Goal: Information Seeking & Learning: Learn about a topic

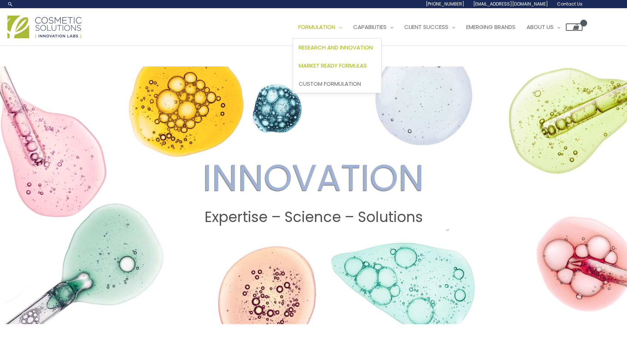
click at [299, 69] on span "Market Ready Formulas" at bounding box center [333, 66] width 68 height 8
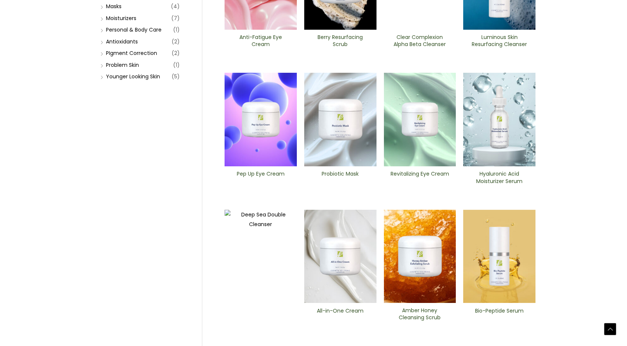
scroll to position [178, 0]
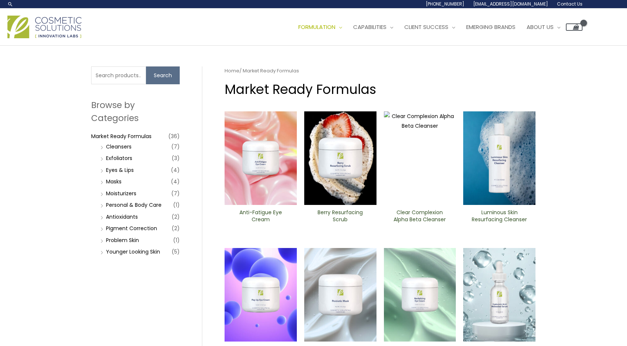
click at [154, 40] on div "Main Menu Formulation Menu Toggle Research and Innovation Market Ready Formulas…" at bounding box center [294, 27] width 575 height 26
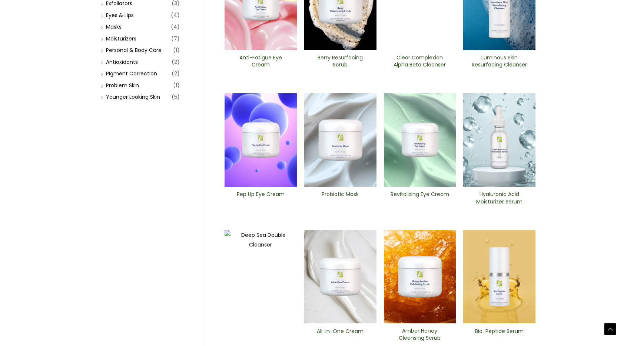
scroll to position [178, 0]
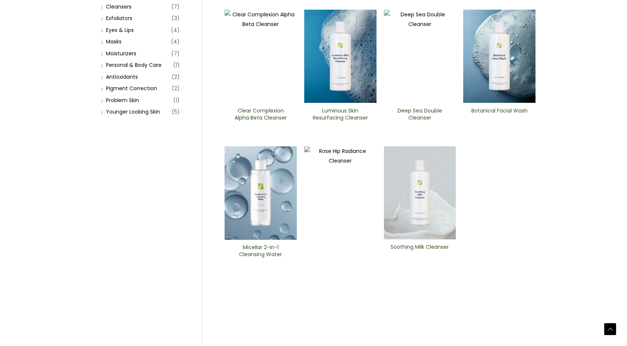
scroll to position [193, 0]
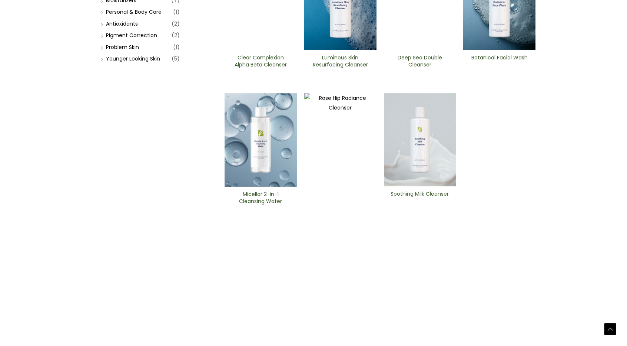
click at [274, 50] on img at bounding box center [261, 3] width 72 height 93
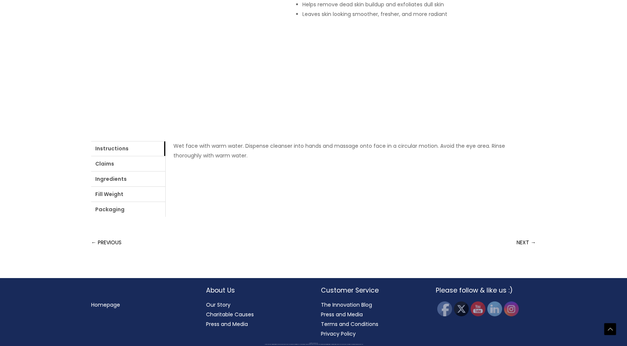
scroll to position [222, 0]
click at [165, 186] on link "Ingredients" at bounding box center [128, 178] width 74 height 15
click at [399, 217] on div "Home / Market Ready Formulas / Cleansers / Clear Complexion Alpha Beta ​Cleanse…" at bounding box center [313, 51] width 445 height 332
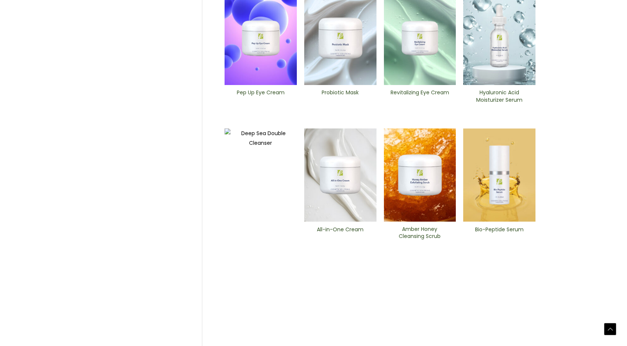
scroll to position [267, 0]
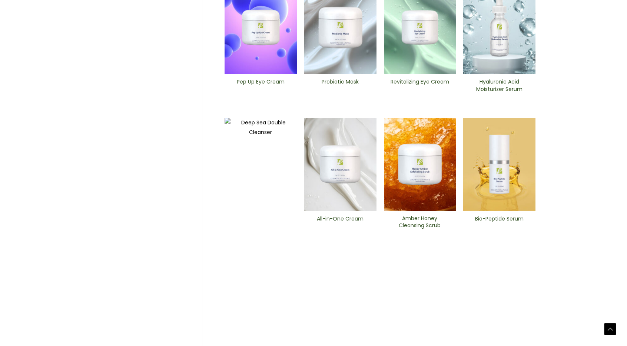
click at [252, 74] on img at bounding box center [261, 27] width 72 height 93
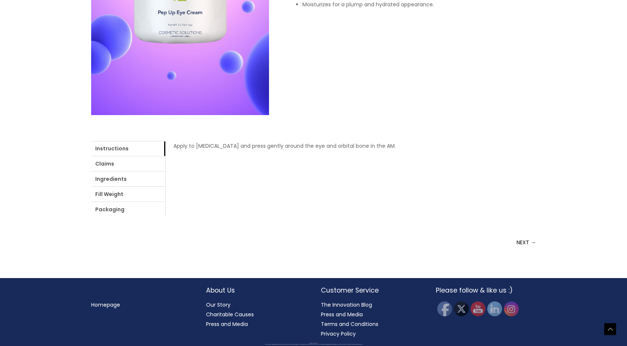
scroll to position [252, 0]
click at [165, 186] on link "Ingredients" at bounding box center [128, 178] width 74 height 15
click at [348, 149] on link "login" at bounding box center [354, 145] width 12 height 7
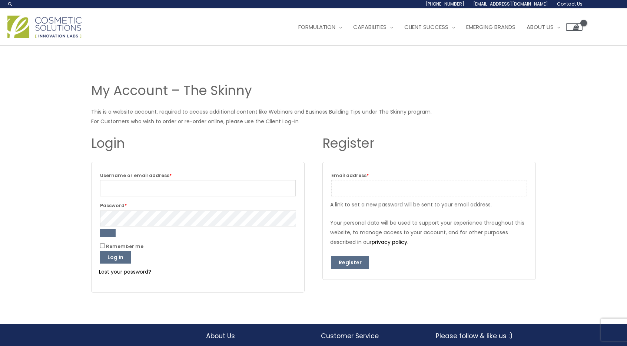
click at [353, 187] on input "Email address * Required" at bounding box center [429, 188] width 196 height 16
type input "hscott8@gmail.com"
click at [356, 264] on button "Register" at bounding box center [350, 262] width 38 height 13
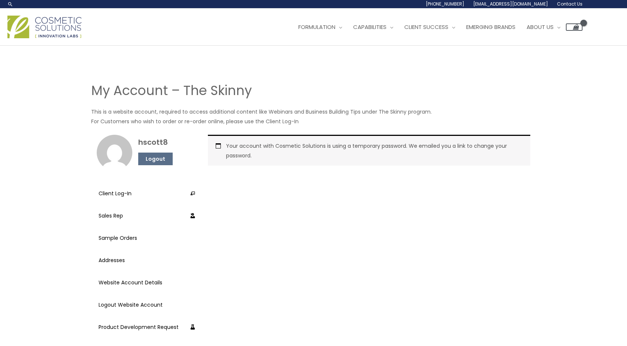
scroll to position [15, 0]
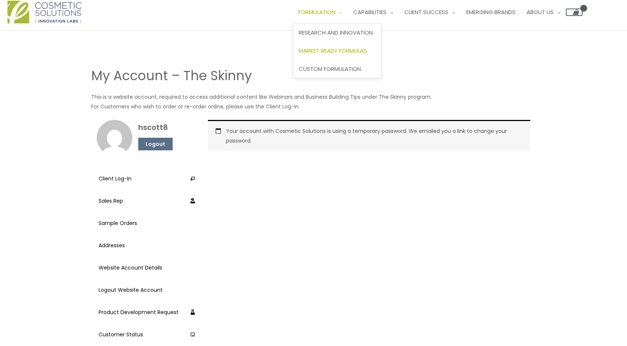
click at [337, 49] on span "Market Ready Formulas" at bounding box center [333, 51] width 68 height 8
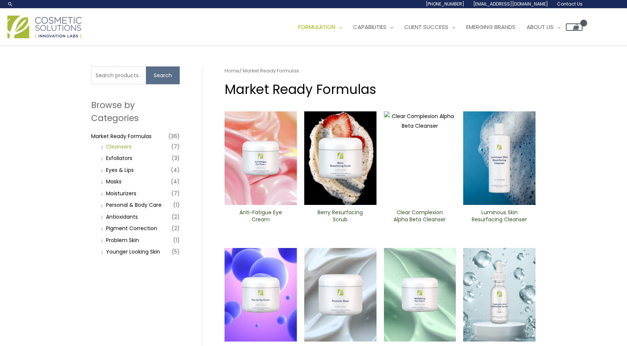
click at [122, 143] on link "Cleansers" at bounding box center [119, 146] width 26 height 7
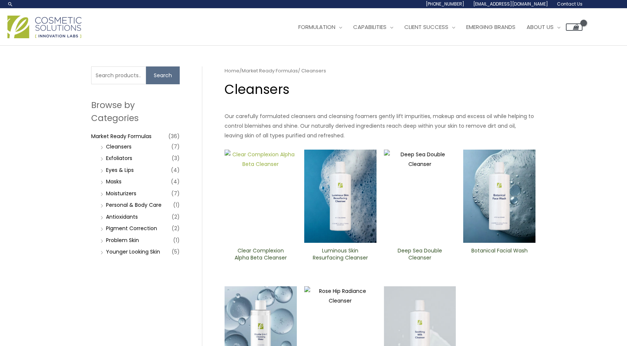
click at [256, 204] on img at bounding box center [261, 195] width 72 height 93
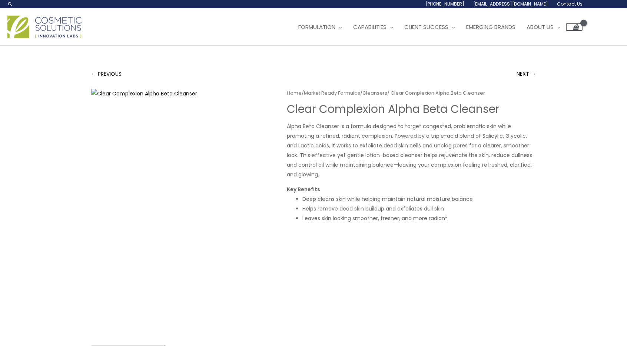
scroll to position [213, 0]
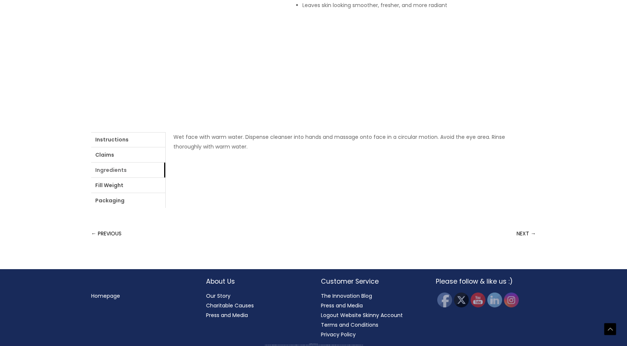
click at [114, 168] on link "Ingredients" at bounding box center [128, 169] width 74 height 15
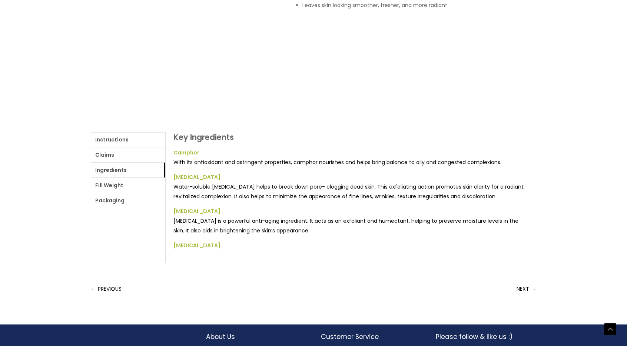
click at [350, 138] on h2 "Key Ingredients" at bounding box center [351, 137] width 355 height 10
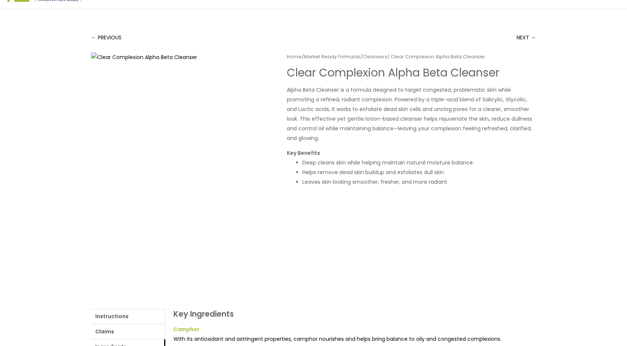
scroll to position [35, 0]
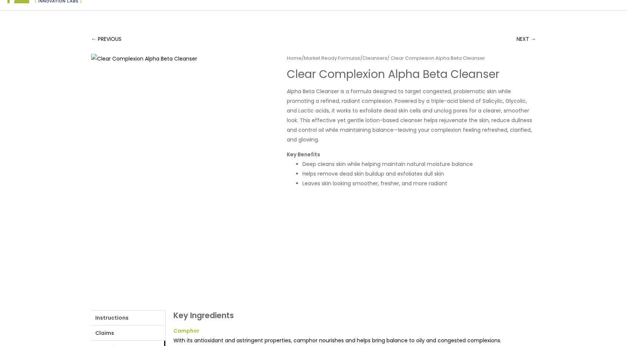
click at [90, 39] on div "← PREVIOUS NEXT → Home / Market Ready Formulas / Cleansers / Clear Complexion A…" at bounding box center [314, 256] width 460 height 491
click at [92, 40] on link "← PREVIOUS" at bounding box center [106, 39] width 30 height 15
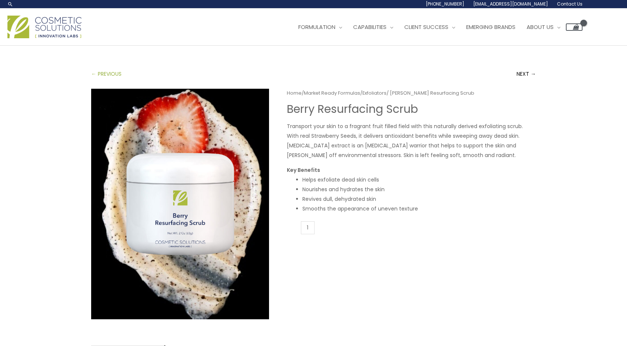
click at [94, 75] on link "← PREVIOUS" at bounding box center [106, 73] width 30 height 15
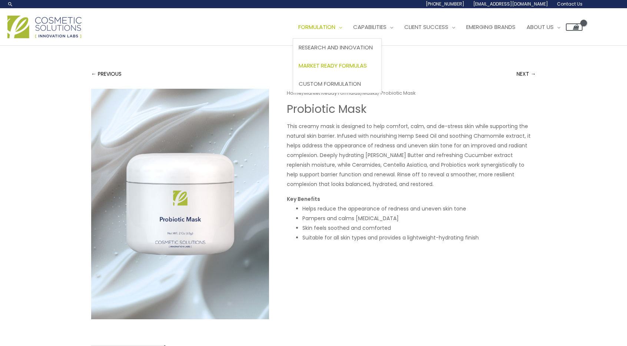
click at [333, 63] on span "Market Ready Formulas" at bounding box center [333, 66] width 68 height 8
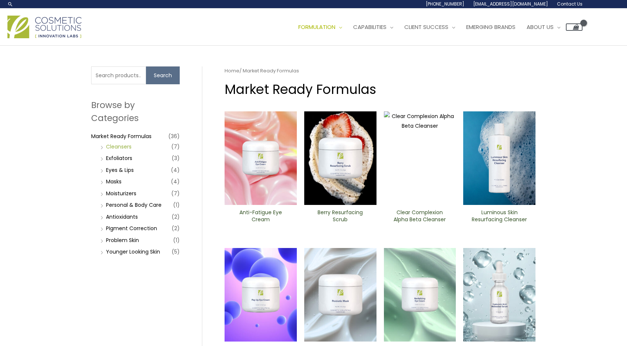
click at [120, 144] on link "Cleansers" at bounding box center [119, 146] width 26 height 7
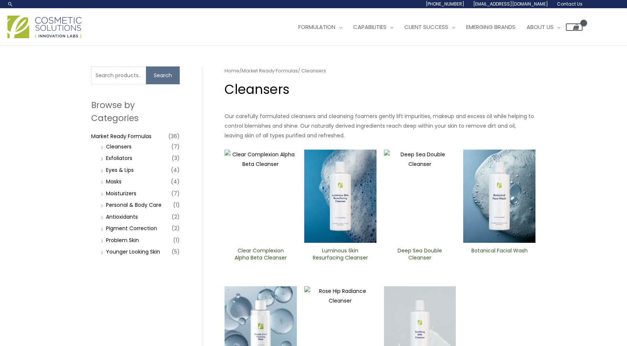
click at [344, 210] on img at bounding box center [340, 195] width 72 height 93
click at [444, 218] on img at bounding box center [420, 195] width 72 height 93
click at [423, 225] on img at bounding box center [420, 195] width 72 height 93
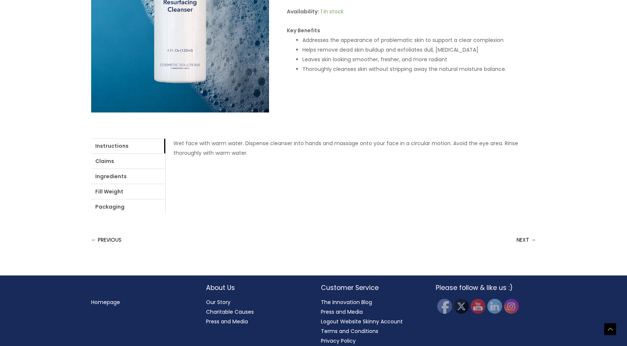
scroll to position [208, 0]
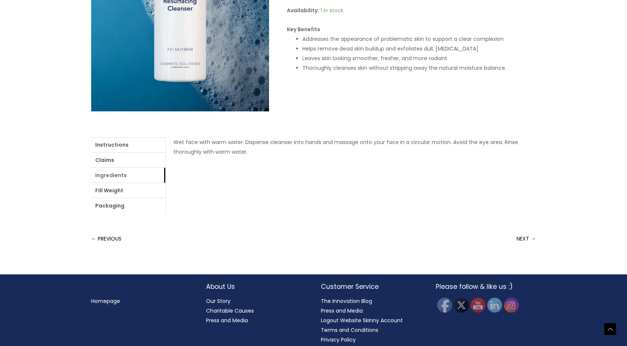
click at [112, 173] on link "Ingredients" at bounding box center [128, 175] width 74 height 15
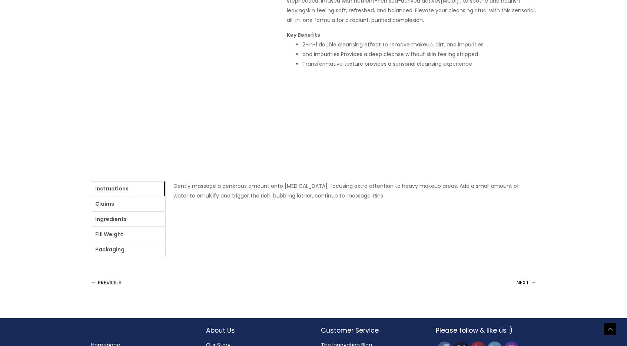
scroll to position [193, 0]
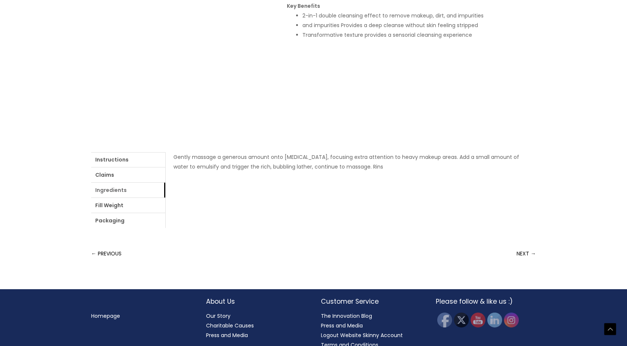
click at [125, 192] on link "Ingredients" at bounding box center [128, 189] width 74 height 15
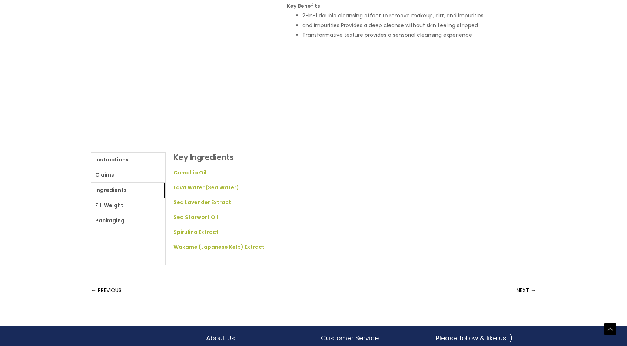
click at [383, 52] on form "Deep Sea Double Cleanser quantity Add to cart" at bounding box center [411, 49] width 249 height 5
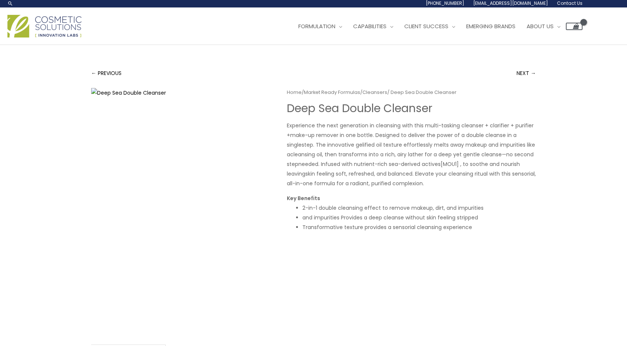
scroll to position [0, 0]
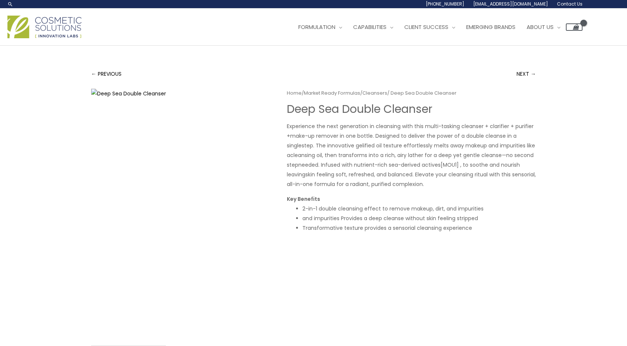
click at [354, 143] on span "step. The innovative gelified oil texture effortlessly melts away makeup and im…" at bounding box center [411, 150] width 248 height 17
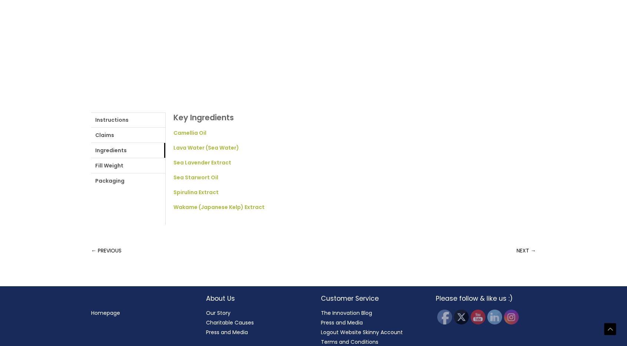
scroll to position [250, 0]
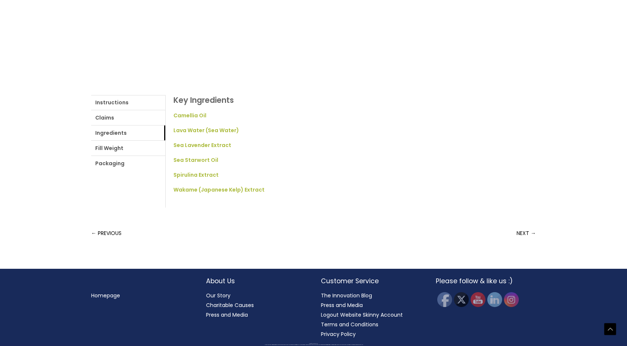
click at [354, 143] on li "Sea Lavender Extract" at bounding box center [351, 145] width 355 height 10
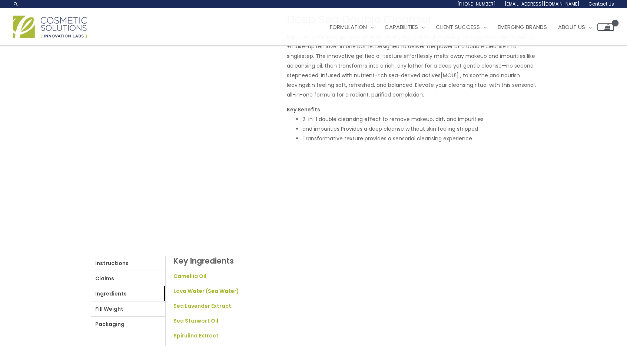
scroll to position [57, 0]
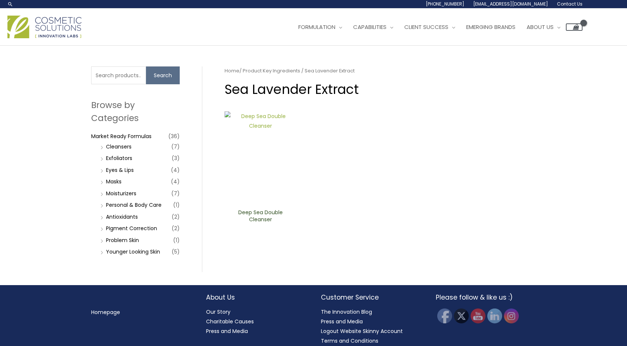
click at [268, 169] on img at bounding box center [261, 157] width 72 height 93
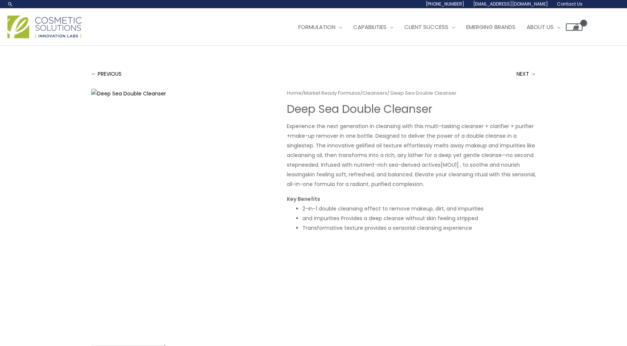
click at [315, 162] on span "needed. Infused with nutrient-rich sea-derived actives[MOU1] , to soothe and no…" at bounding box center [403, 169] width 233 height 17
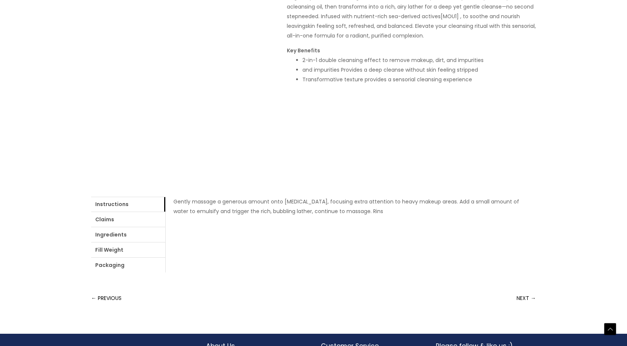
scroll to position [163, 0]
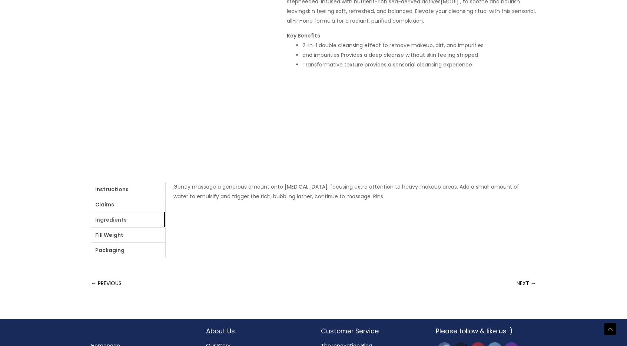
click at [141, 220] on link "Ingredients" at bounding box center [128, 219] width 74 height 15
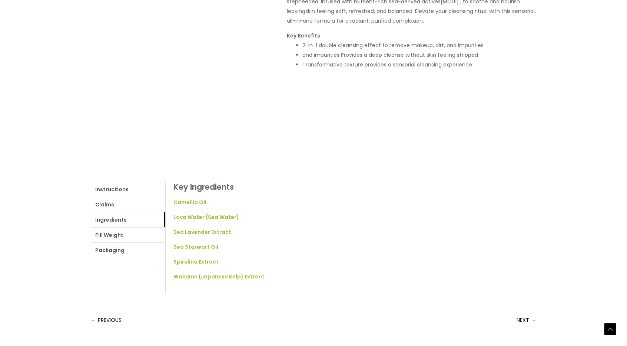
click at [334, 174] on div "Instructions Claims Ingredients Fill Weight Packaging Gently massage a generous…" at bounding box center [313, 232] width 445 height 123
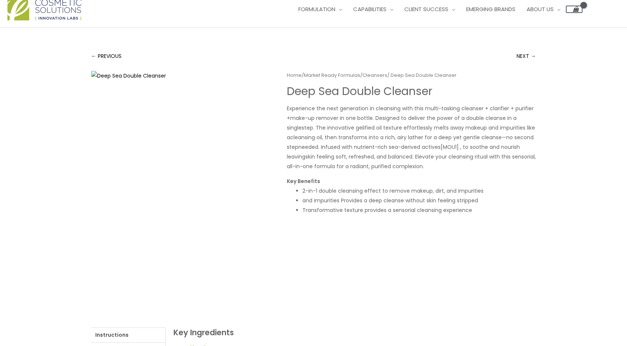
scroll to position [0, 0]
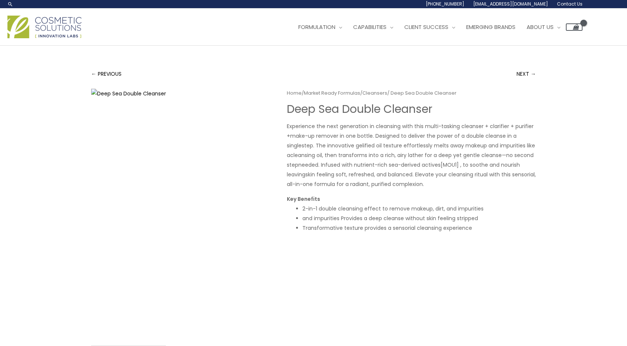
click at [329, 104] on h1 "Deep Sea Double Cleanser" at bounding box center [411, 108] width 249 height 13
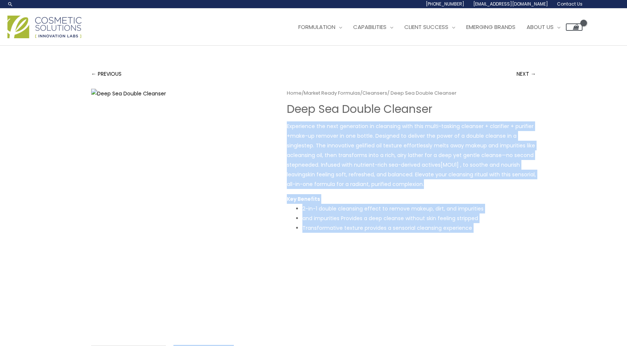
drag, startPoint x: 449, startPoint y: 108, endPoint x: 279, endPoint y: 103, distance: 170.2
click at [279, 103] on div "Home / Market Ready Formulas / Cleansers / Deep Sea Double Cleanser Deep Sea Do…" at bounding box center [313, 273] width 445 height 369
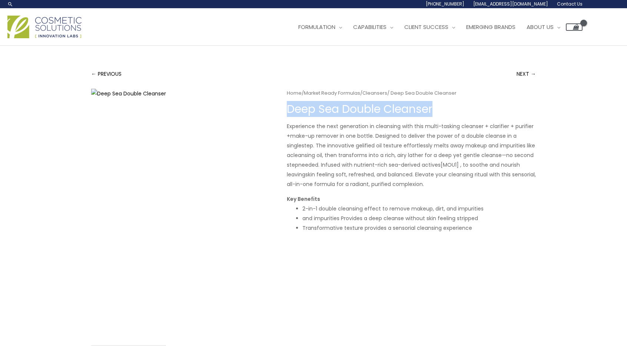
drag, startPoint x: 409, startPoint y: 108, endPoint x: 288, endPoint y: 109, distance: 120.9
click at [288, 109] on h1 "Deep Sea Double Cleanser" at bounding box center [411, 108] width 249 height 13
copy h1 "Deep Sea Double Cleanser"
click at [97, 73] on link "← PREVIOUS" at bounding box center [106, 73] width 30 height 15
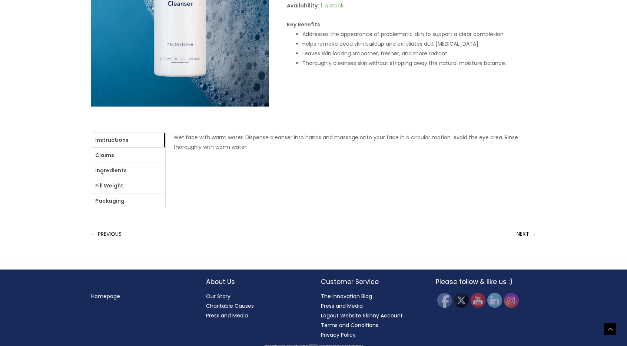
scroll to position [213, 0]
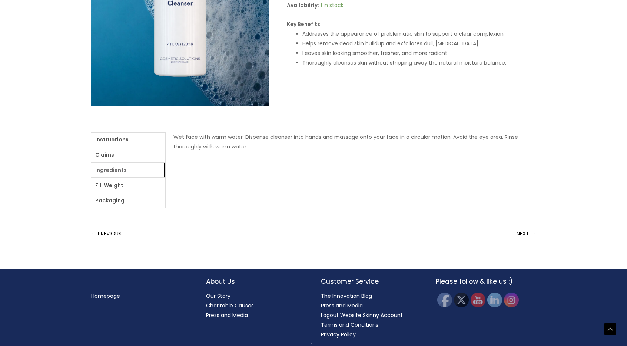
click at [123, 169] on link "Ingredients" at bounding box center [128, 169] width 74 height 15
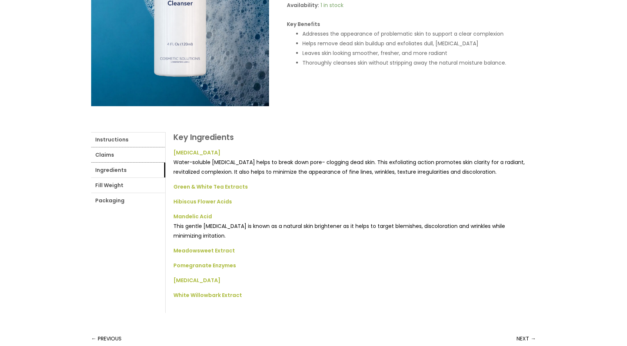
scroll to position [0, 0]
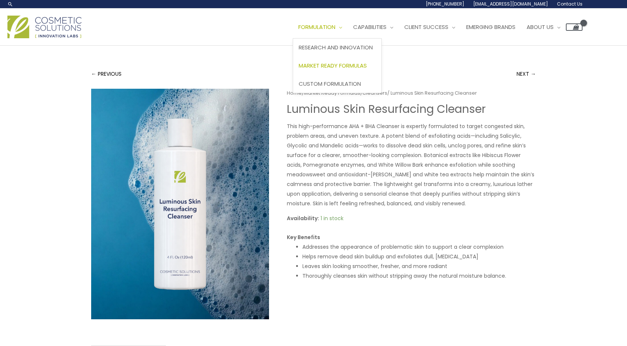
click at [324, 63] on span "Market Ready Formulas" at bounding box center [333, 66] width 68 height 8
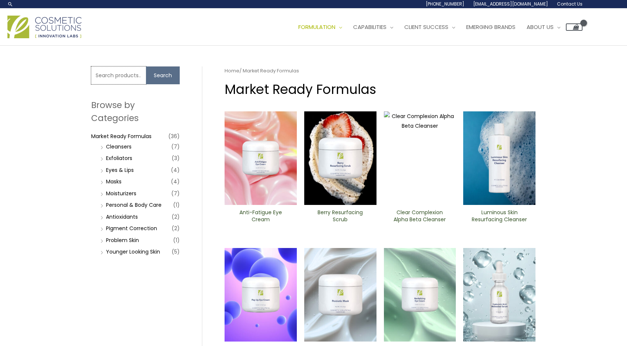
click at [124, 74] on input "Search for:" at bounding box center [118, 75] width 55 height 18
type input "cupucua"
click at [146, 66] on button "Search" at bounding box center [163, 75] width 34 height 18
click at [166, 79] on button "Search" at bounding box center [163, 75] width 34 height 18
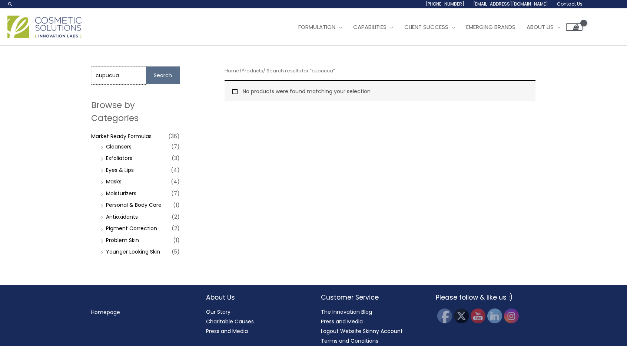
drag, startPoint x: 128, startPoint y: 73, endPoint x: 29, endPoint y: 39, distance: 104.9
click at [29, 39] on div "Search... [PHONE_NUMBER] [EMAIL_ADDRESS][DOMAIN_NAME] Contact Us Main Menu Form…" at bounding box center [313, 181] width 627 height 362
click at [50, 186] on div "Search for: Search Browse by Categories Market Ready Formulas (36) Cleansers (7…" at bounding box center [313, 165] width 627 height 239
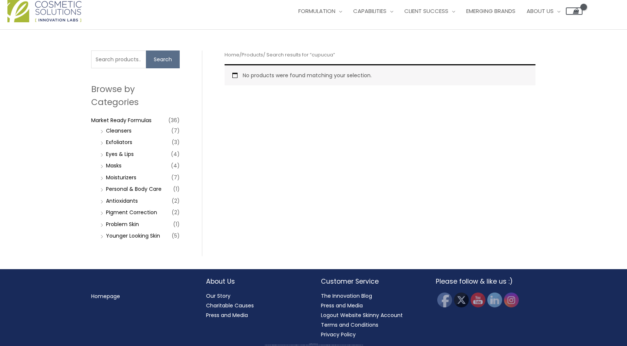
scroll to position [16, 0]
click at [137, 189] on link "Personal & Body Care" at bounding box center [134, 188] width 56 height 7
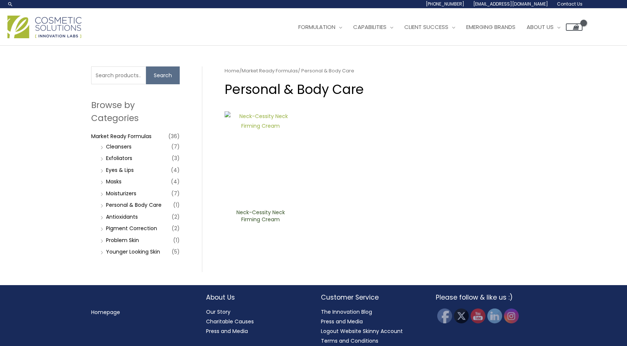
click at [262, 190] on img at bounding box center [261, 157] width 72 height 93
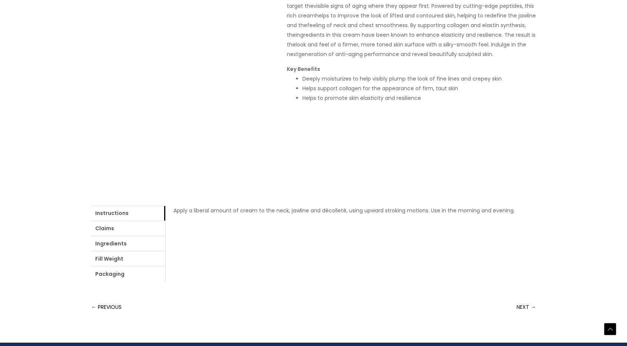
scroll to position [163, 0]
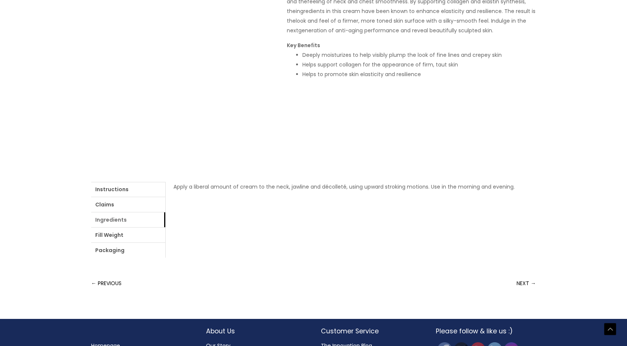
click at [131, 215] on link "Ingredients" at bounding box center [128, 219] width 74 height 15
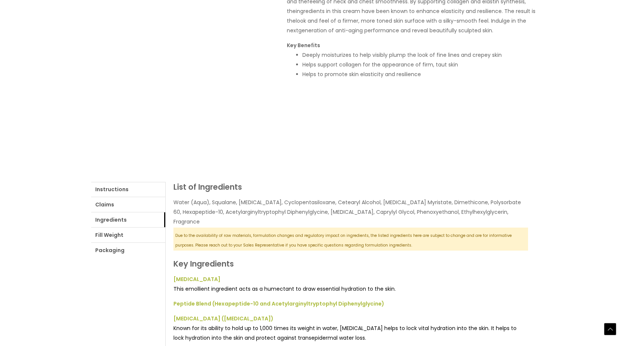
click at [340, 170] on div "Home / Market Ready Formulas / Personal & Body Care / Neck-Cessity Neck Firming…" at bounding box center [313, 157] width 445 height 464
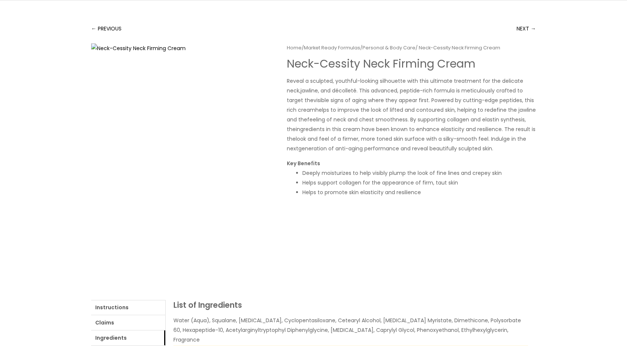
scroll to position [15, 0]
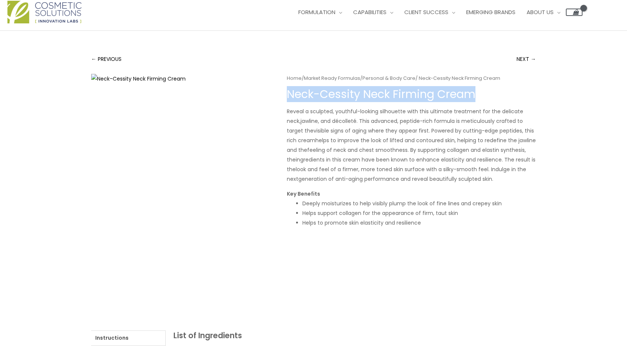
drag, startPoint x: 501, startPoint y: 94, endPoint x: 288, endPoint y: 90, distance: 212.8
click at [288, 90] on h1 "Neck-Cessity Neck Firming Cream" at bounding box center [411, 93] width 249 height 13
copy h1 "Neck-Cessity Neck Firming Cream"
click at [346, 47] on span "Market Ready Formulas" at bounding box center [333, 51] width 68 height 8
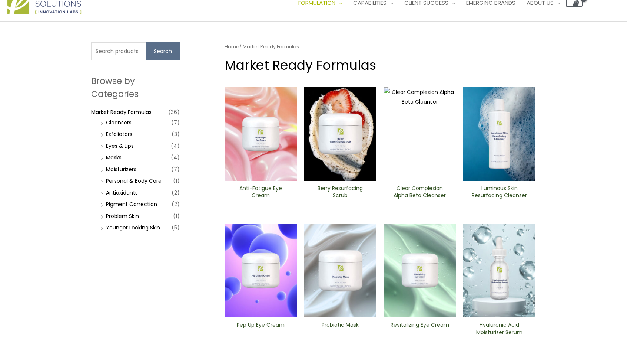
scroll to position [30, 0]
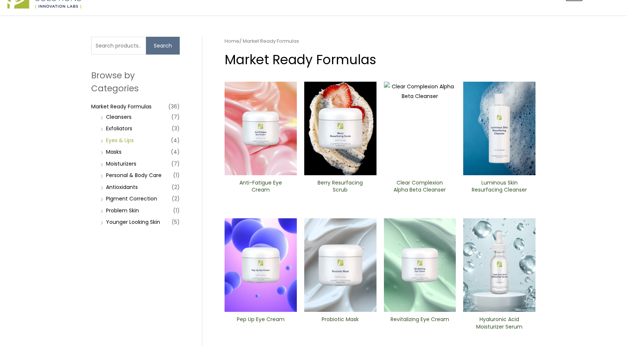
click at [124, 138] on link "Eyes & Lips" at bounding box center [120, 139] width 28 height 7
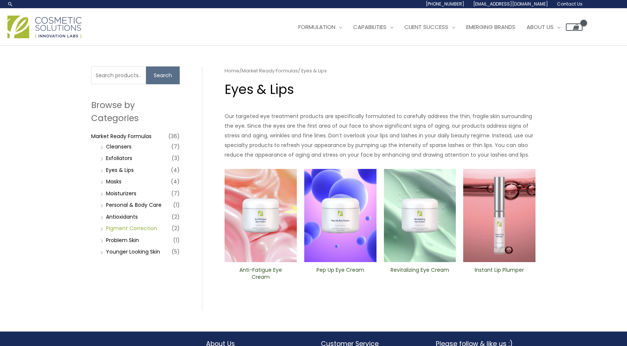
click at [136, 230] on link "PIgment Correction" at bounding box center [131, 227] width 51 height 7
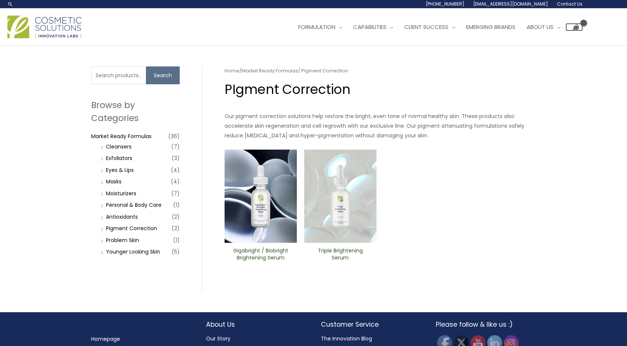
click at [257, 219] on img at bounding box center [261, 195] width 72 height 93
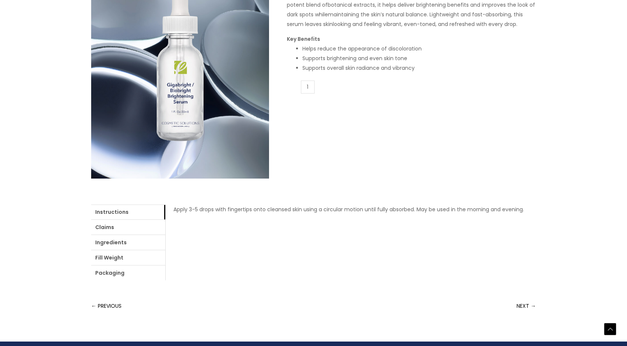
scroll to position [163, 0]
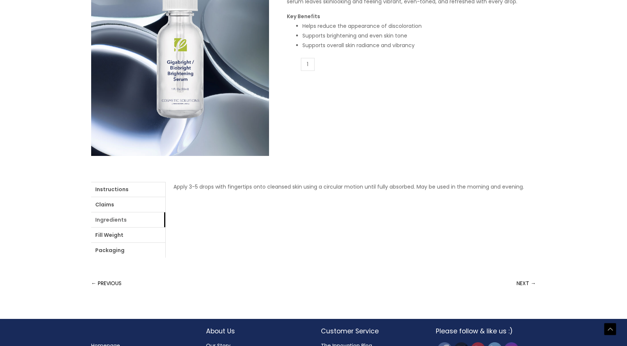
click at [124, 222] on link "Ingredients" at bounding box center [128, 219] width 74 height 15
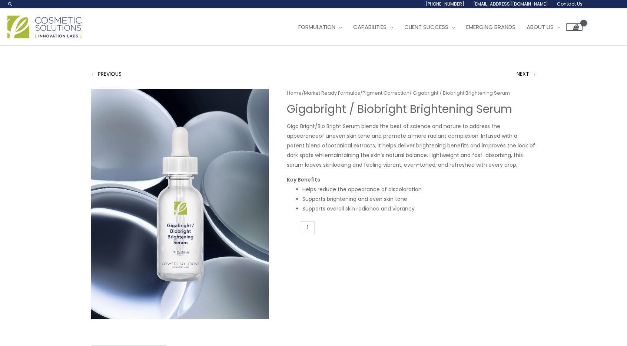
scroll to position [0, 0]
click at [94, 72] on link "← PREVIOUS" at bounding box center [106, 73] width 30 height 15
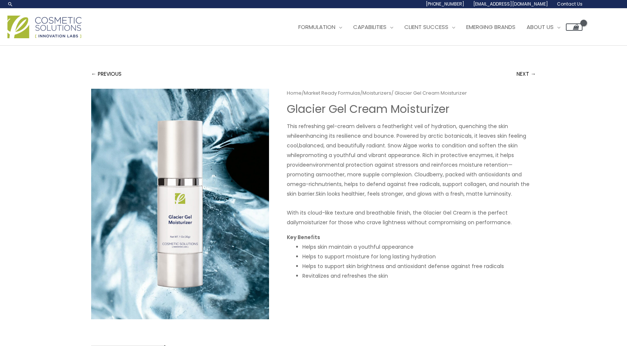
click at [331, 63] on div "← PREVIOUS NEXT → Home / Market Ready Formulas / Moisturizers / Glacier Gel Cre…" at bounding box center [314, 264] width 460 height 436
click at [389, 257] on li "Helps to support moisture for long lasting hydration" at bounding box center [420, 256] width 234 height 10
click at [321, 66] on span "Market Ready Formulas" at bounding box center [333, 66] width 68 height 8
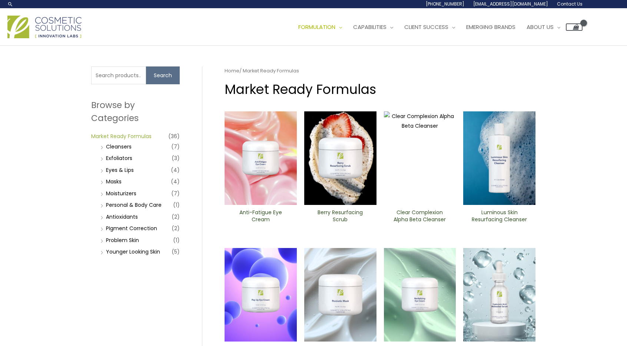
click at [137, 136] on link "Market Ready Formulas" at bounding box center [121, 135] width 60 height 7
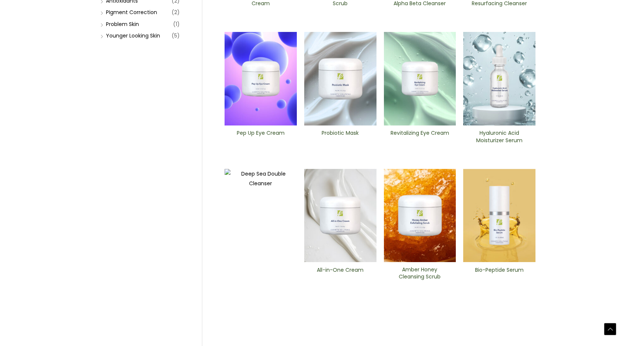
scroll to position [260, 0]
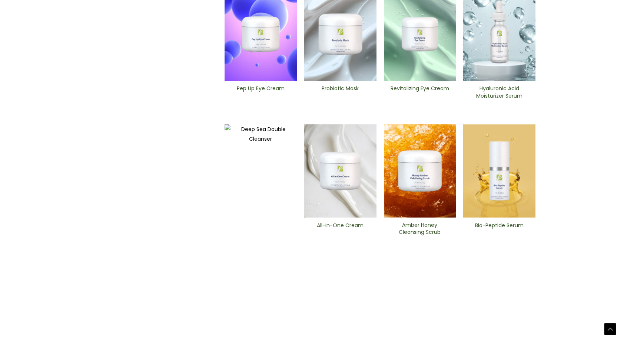
click at [521, 173] on img at bounding box center [499, 170] width 72 height 93
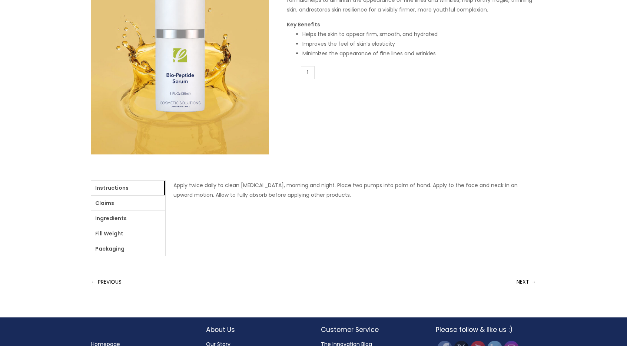
scroll to position [179, 0]
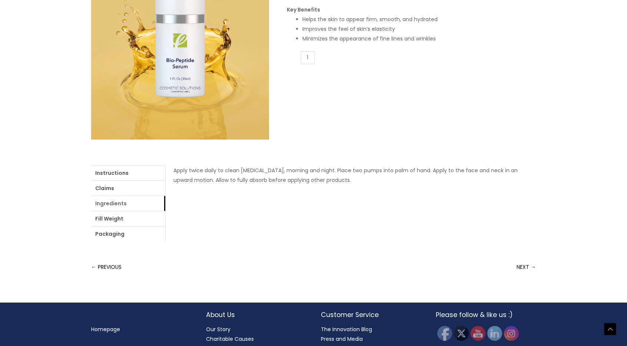
click at [129, 201] on link "Ingredients" at bounding box center [128, 203] width 74 height 15
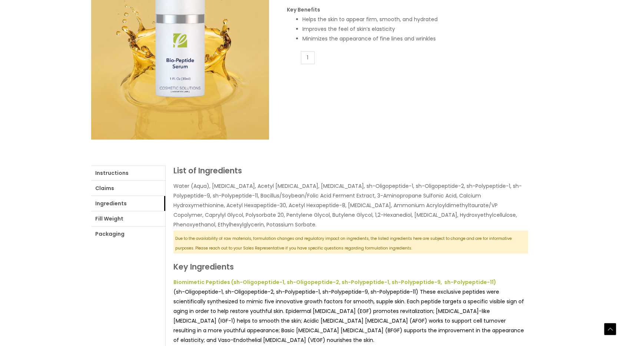
click at [322, 161] on div "Instructions Claims Ingredients Fill Weight Packaging Apply twice daily to clea…" at bounding box center [313, 319] width 445 height 329
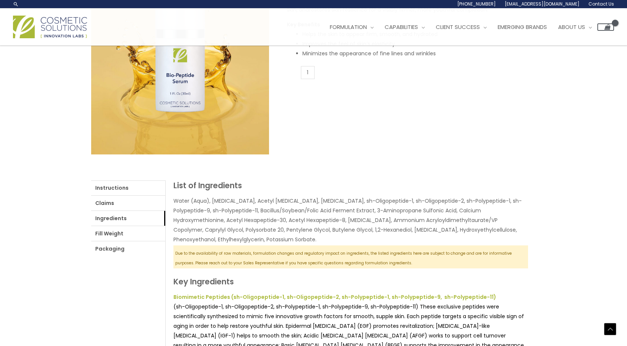
scroll to position [150, 0]
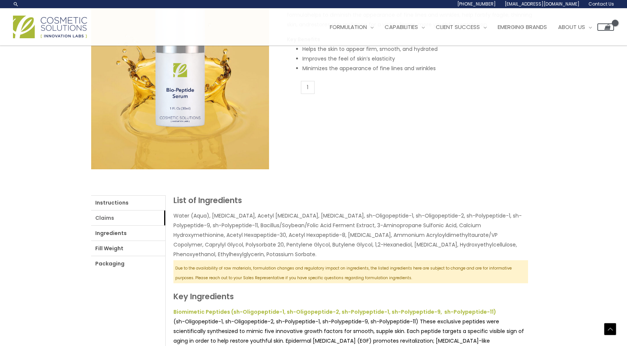
click at [107, 213] on link "Claims" at bounding box center [128, 217] width 74 height 15
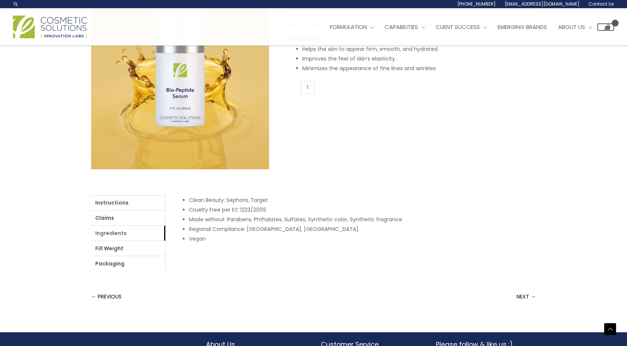
click at [112, 234] on link "Ingredients" at bounding box center [128, 232] width 74 height 15
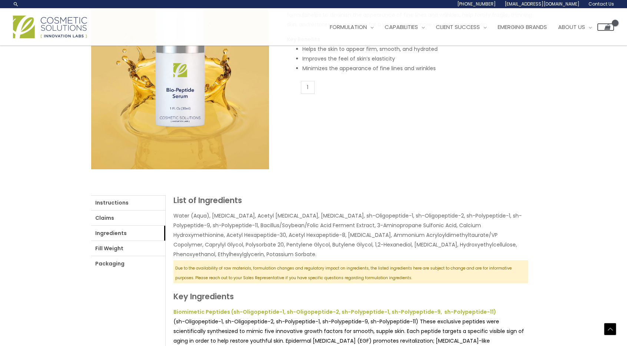
scroll to position [0, 0]
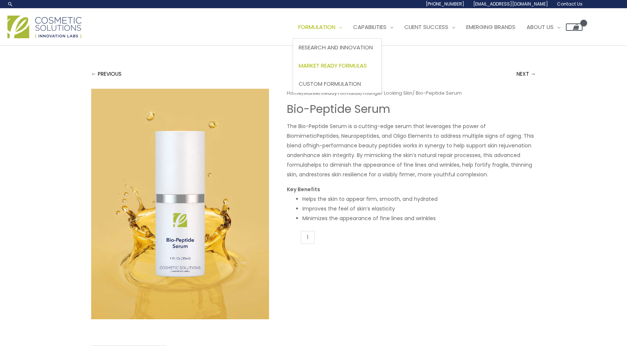
click at [337, 65] on span "Market Ready Formulas" at bounding box center [333, 66] width 68 height 8
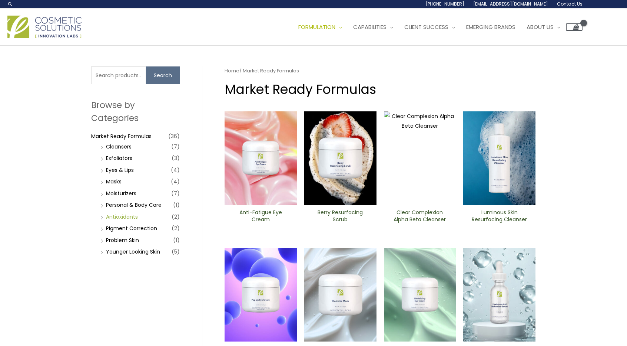
click at [128, 215] on link "Antioxidants" at bounding box center [122, 216] width 32 height 7
click at [115, 134] on link "Market Ready Formulas" at bounding box center [121, 135] width 60 height 7
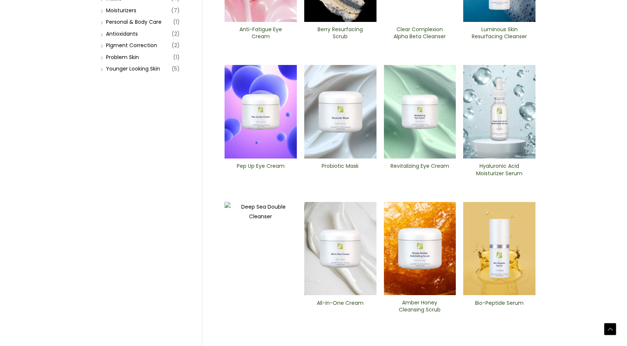
scroll to position [297, 0]
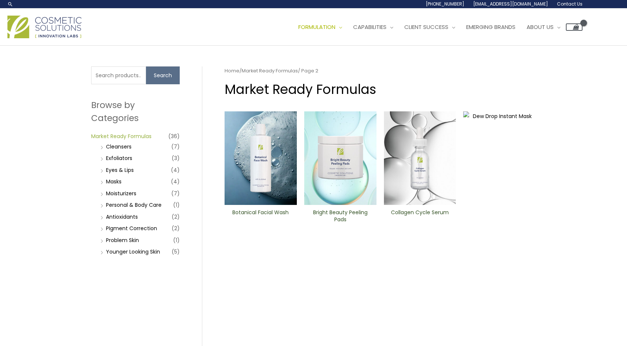
click at [122, 133] on link "Market Ready Formulas" at bounding box center [121, 135] width 60 height 7
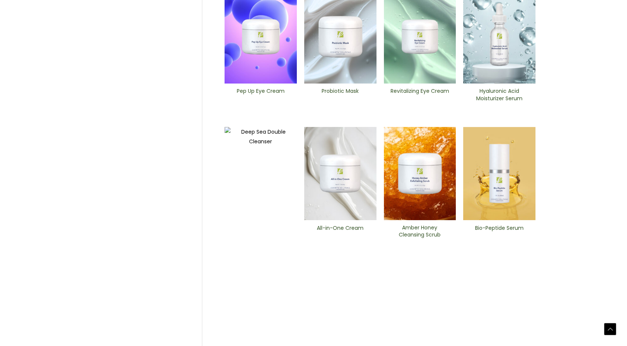
scroll to position [260, 0]
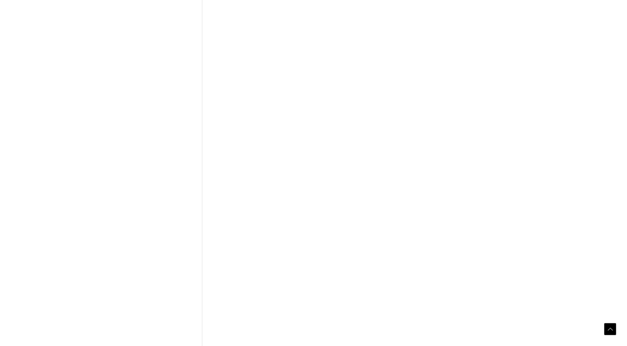
scroll to position [276, 0]
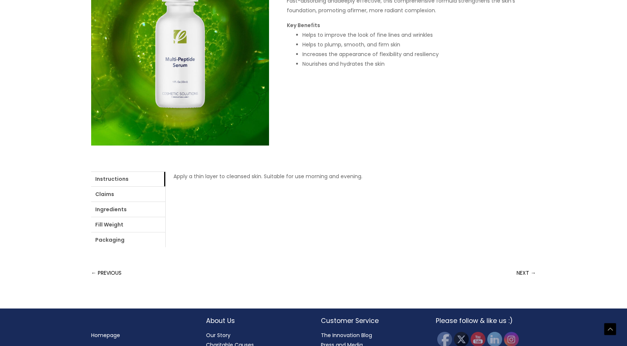
scroll to position [176, 0]
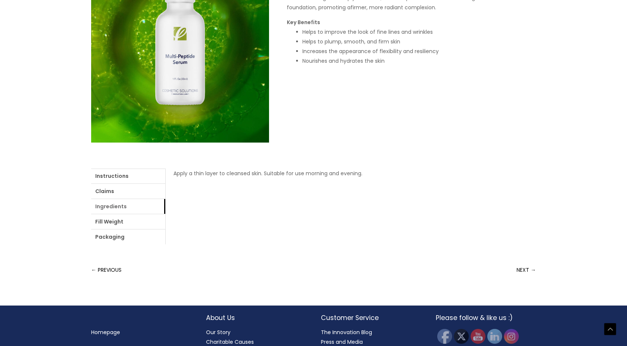
click at [133, 204] on link "Ingredients" at bounding box center [128, 206] width 74 height 15
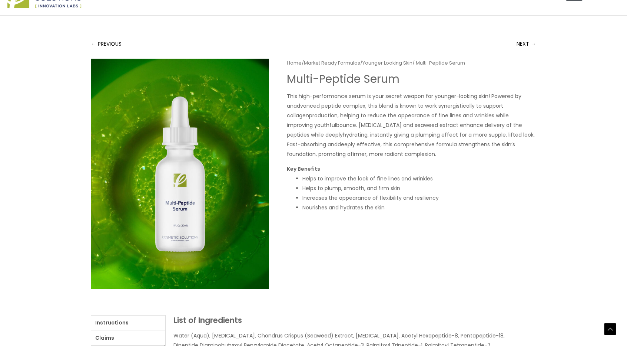
scroll to position [0, 0]
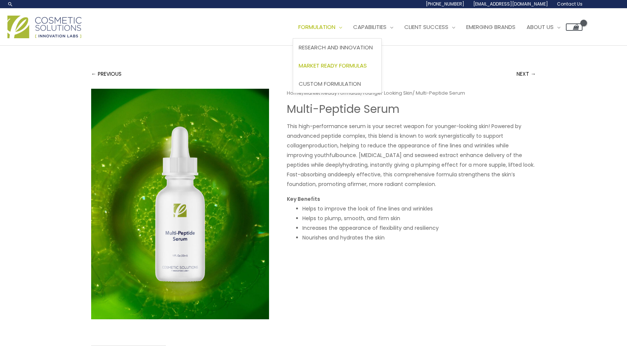
click at [326, 63] on span "Market Ready Formulas" at bounding box center [333, 66] width 68 height 8
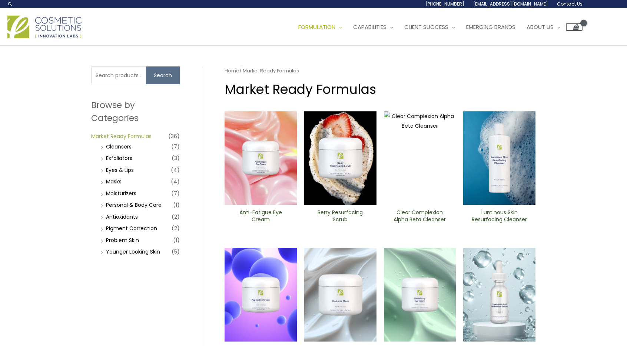
click at [104, 135] on link "Market Ready Formulas" at bounding box center [121, 135] width 60 height 7
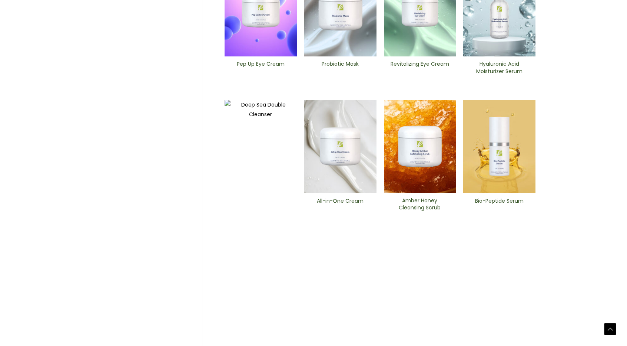
scroll to position [293, 0]
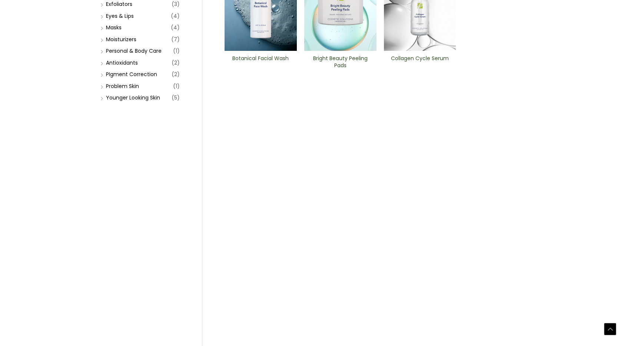
scroll to position [297, 0]
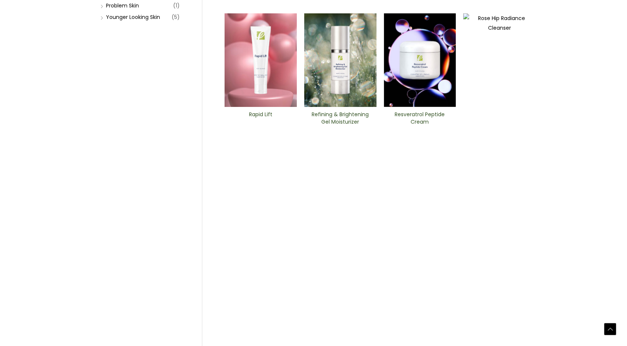
scroll to position [236, 0]
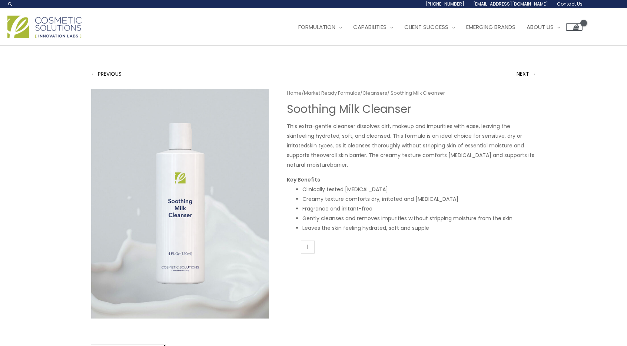
drag, startPoint x: 604, startPoint y: 120, endPoint x: 624, endPoint y: 213, distance: 94.8
click at [624, 213] on div "← PREVIOUS NEXT → Home / Market Ready Formulas / Cleansers / Soothing Milk Clea…" at bounding box center [313, 263] width 627 height 435
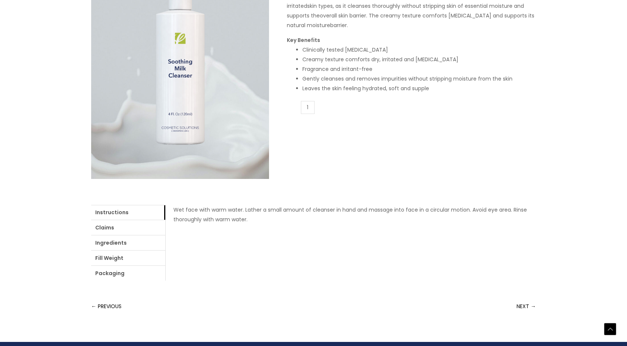
scroll to position [140, 0]
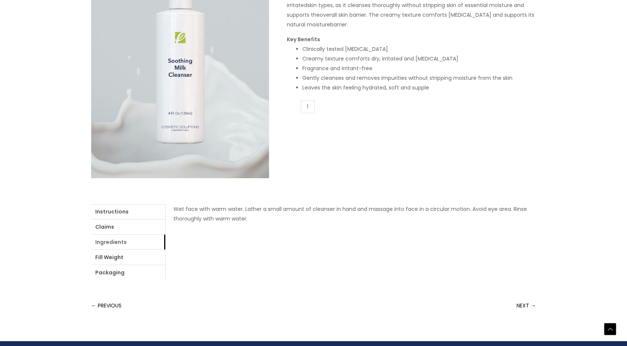
click at [119, 247] on link "Ingredients" at bounding box center [128, 241] width 74 height 15
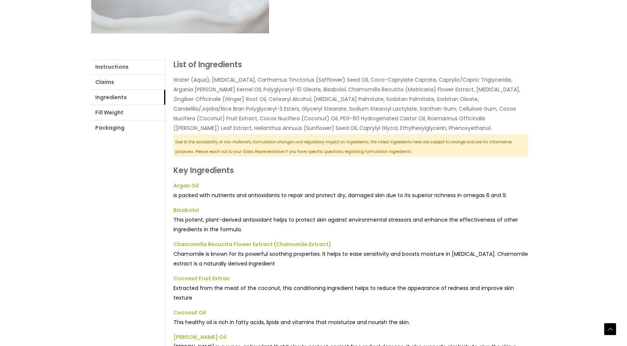
scroll to position [0, 0]
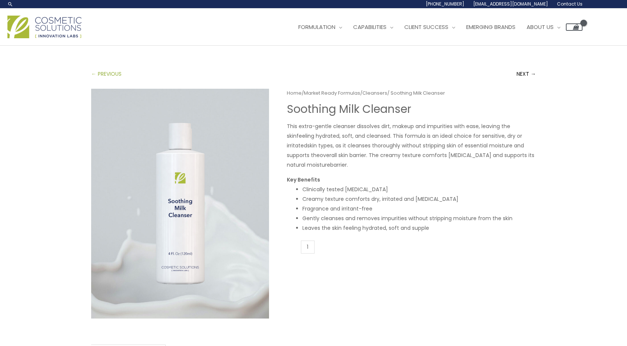
click at [95, 74] on link "← PREVIOUS" at bounding box center [106, 73] width 30 height 15
click at [326, 67] on span "Market Ready Formulas" at bounding box center [333, 66] width 68 height 8
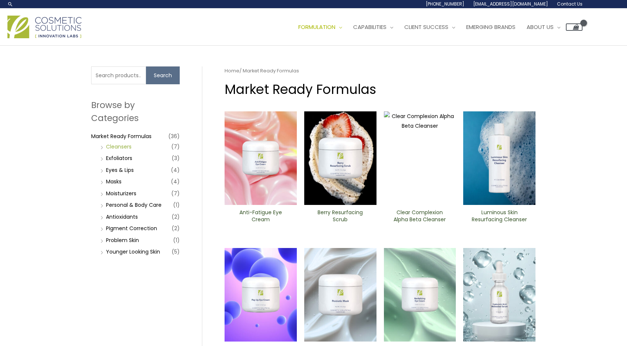
click at [114, 146] on link "Cleansers" at bounding box center [119, 146] width 26 height 7
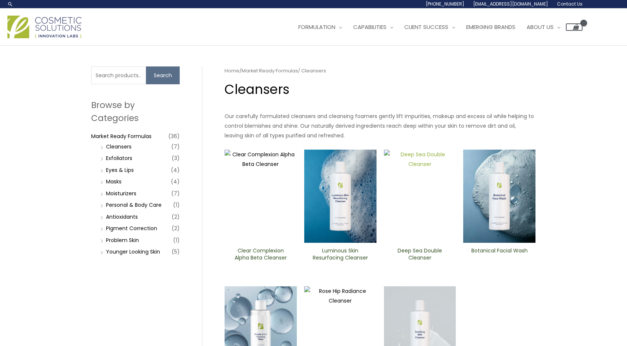
click at [432, 202] on img at bounding box center [420, 195] width 72 height 93
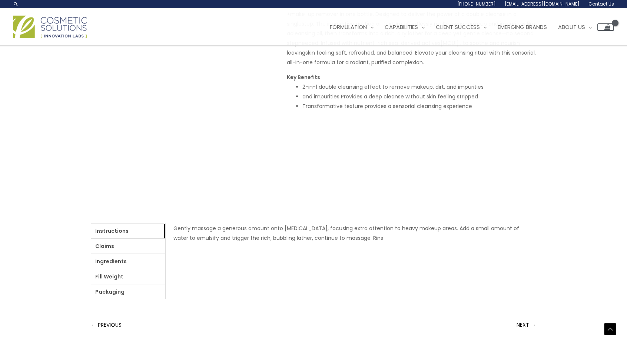
scroll to position [122, 0]
click at [117, 265] on link "Ingredients" at bounding box center [128, 260] width 74 height 15
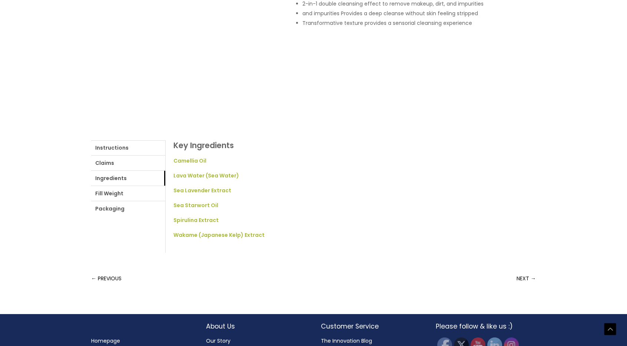
scroll to position [0, 0]
